Goal: Transaction & Acquisition: Subscribe to service/newsletter

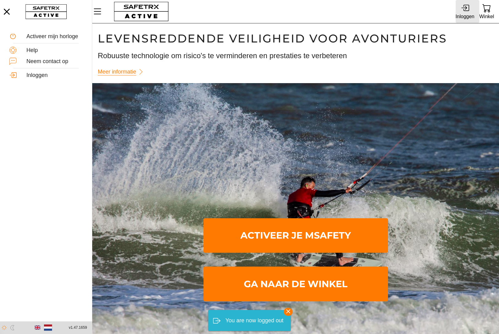
click at [470, 8] on div "Inloggen" at bounding box center [465, 11] width 19 height 21
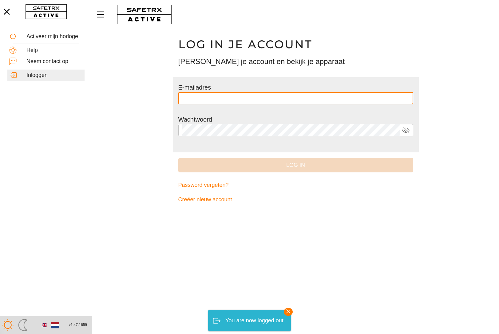
type input "**********"
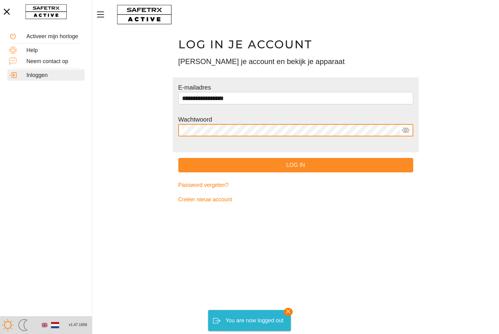
click at [287, 168] on span "Log in" at bounding box center [295, 165] width 225 height 10
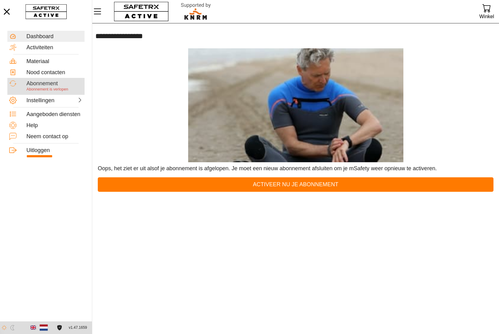
click at [50, 83] on div "Abonnement" at bounding box center [54, 83] width 56 height 7
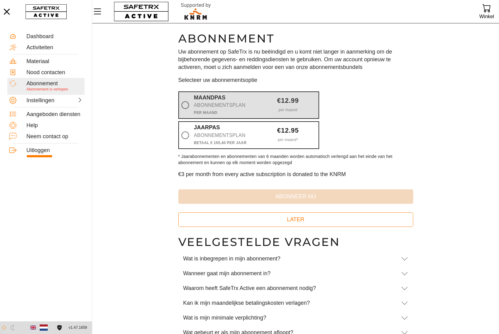
click at [214, 103] on div "Abonnementsplan" at bounding box center [224, 105] width 61 height 9
click at [0, 0] on input "Maandpas Abonnementsplan Per maand €12.99 per maand" at bounding box center [0, 0] width 0 height 0
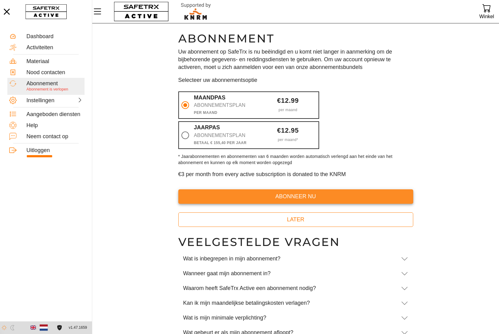
click at [281, 197] on span "abonneer nu" at bounding box center [295, 197] width 225 height 10
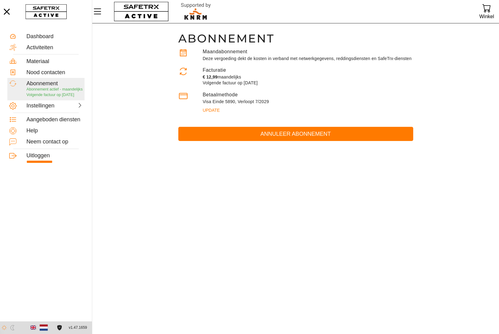
drag, startPoint x: 273, startPoint y: 240, endPoint x: 264, endPoint y: 233, distance: 11.5
click at [273, 239] on main "Abonnement Maandabonnement Deze vergoeding dekt de kosten in verband met netwer…" at bounding box center [295, 178] width 407 height 310
drag, startPoint x: 252, startPoint y: 210, endPoint x: 241, endPoint y: 198, distance: 17.0
click at [252, 210] on main "Abonnement Maandabonnement Deze vergoeding dekt de kosten in verband met netwer…" at bounding box center [295, 178] width 407 height 310
click at [230, 180] on main "Abonnement Maandabonnement Deze vergoeding dekt de kosten in verband met netwer…" at bounding box center [295, 178] width 407 height 310
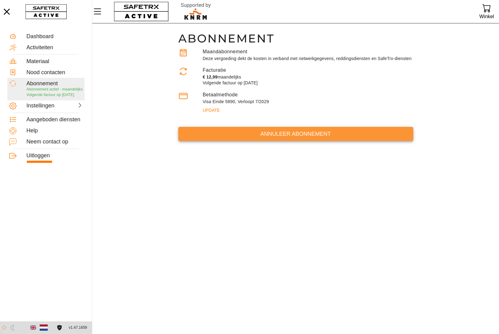
click at [248, 139] on span "Annuleer abonnement" at bounding box center [295, 134] width 225 height 10
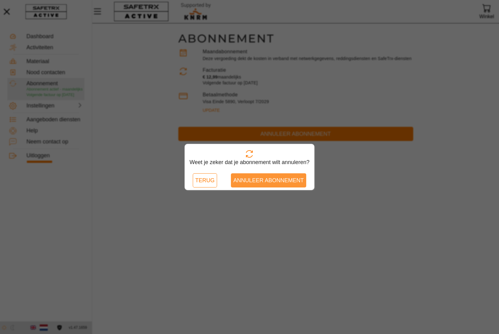
click at [262, 182] on span "Annuleer abonnement" at bounding box center [269, 181] width 70 height 10
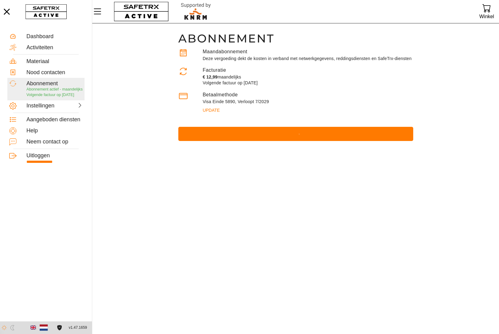
click at [220, 222] on main "Abonnement Maandabonnement Deze vergoeding dekt de kosten in verband met netwer…" at bounding box center [295, 178] width 407 height 310
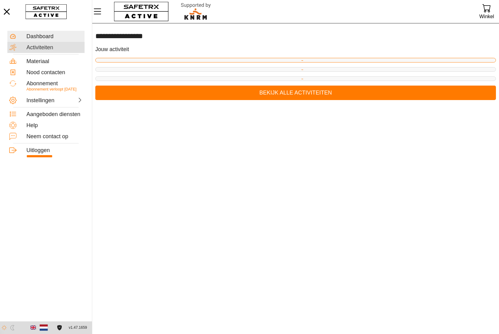
click at [50, 47] on div "Activiteiten" at bounding box center [54, 47] width 56 height 7
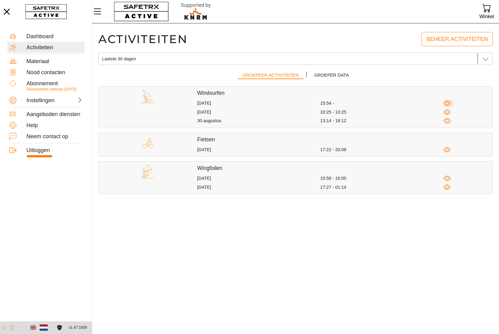
click at [449, 102] on icon "button" at bounding box center [447, 103] width 3 height 3
click at [451, 111] on icon "button" at bounding box center [448, 112] width 8 height 5
click at [448, 119] on icon "button" at bounding box center [448, 121] width 8 height 8
